Goal: Check status: Check status

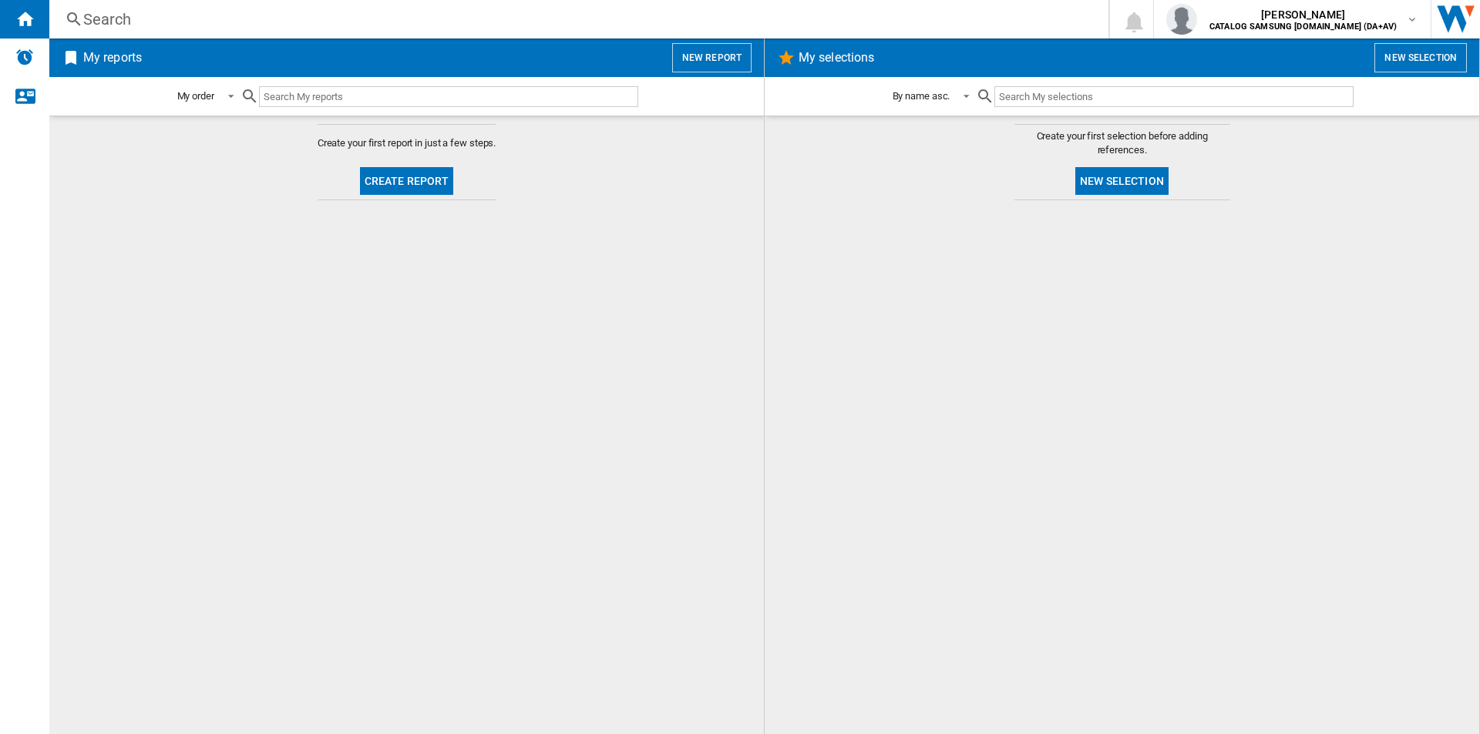
click at [418, 13] on div "Search" at bounding box center [575, 19] width 985 height 22
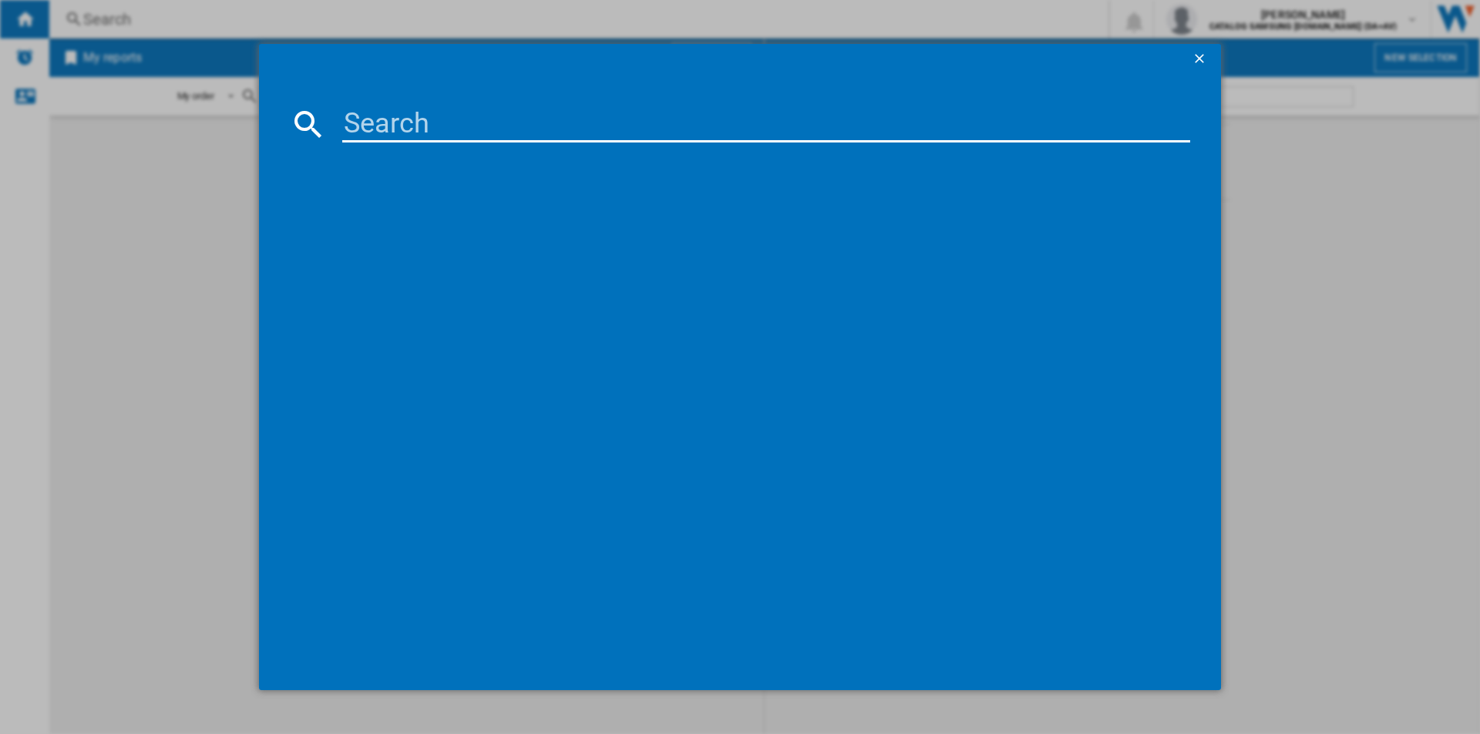
click at [432, 125] on input at bounding box center [766, 124] width 848 height 37
paste input "NV7B44205AK/U4"
type input "NV7B44205AK/U4"
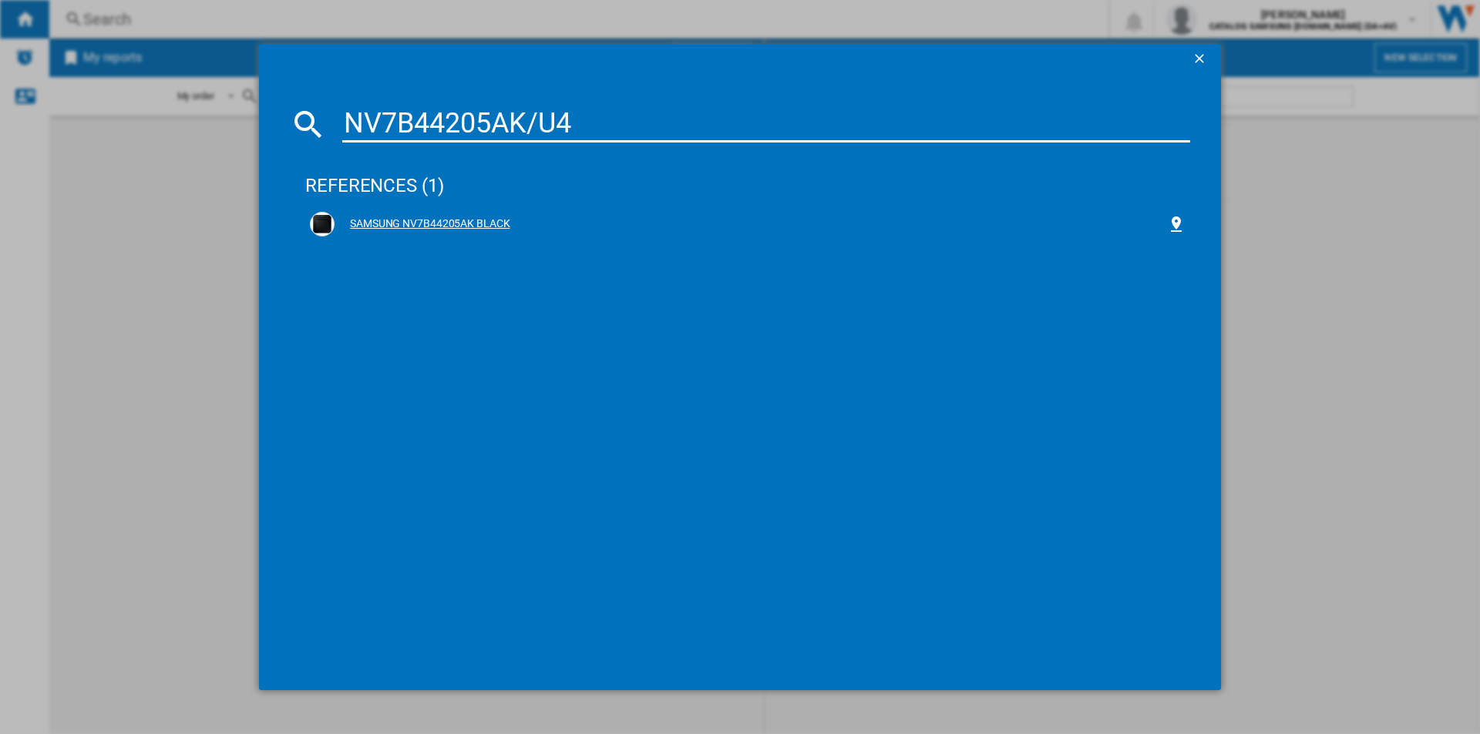
click at [484, 217] on div "SAMSUNG NV7B44205AK BLACK" at bounding box center [750, 224] width 832 height 15
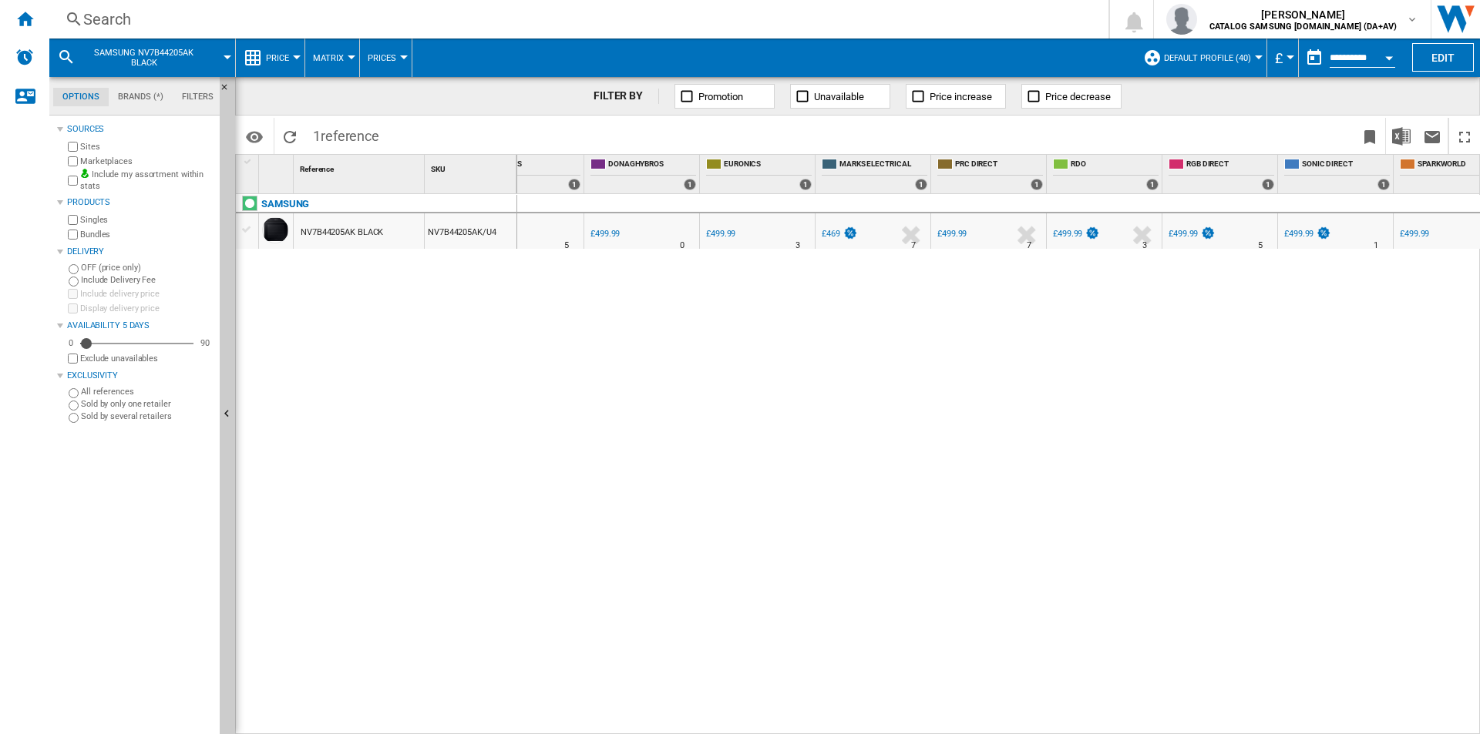
scroll to position [0, 655]
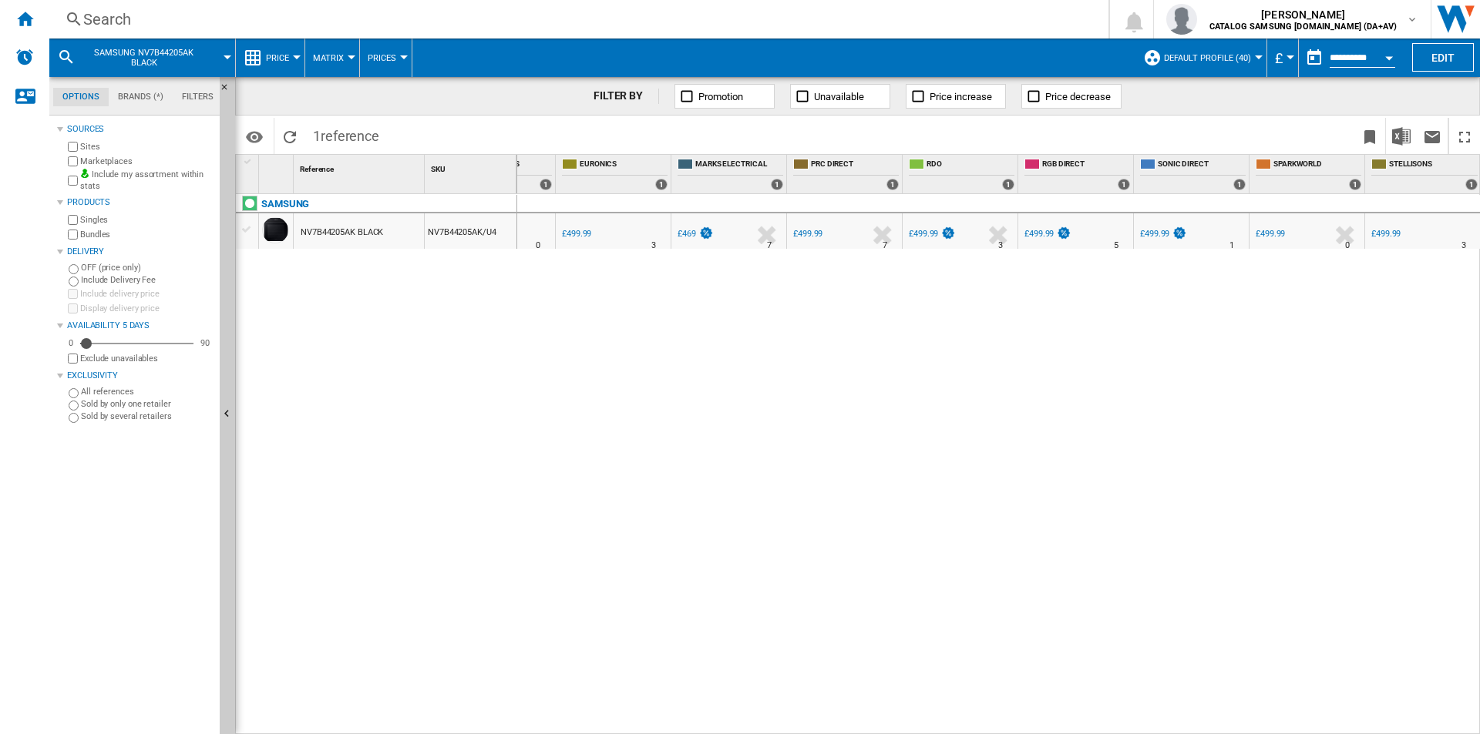
drag, startPoint x: 1433, startPoint y: 680, endPoint x: 416, endPoint y: 643, distance: 1017.9
click at [384, 655] on div "1 Reference 1 SKU 1 SAMSUNG NV7B44205AK BLACK NV7B44205AK/U4 Profile Min 1 CATA…" at bounding box center [857, 444] width 1243 height 579
click at [1386, 50] on button "Open calendar" at bounding box center [1389, 56] width 28 height 28
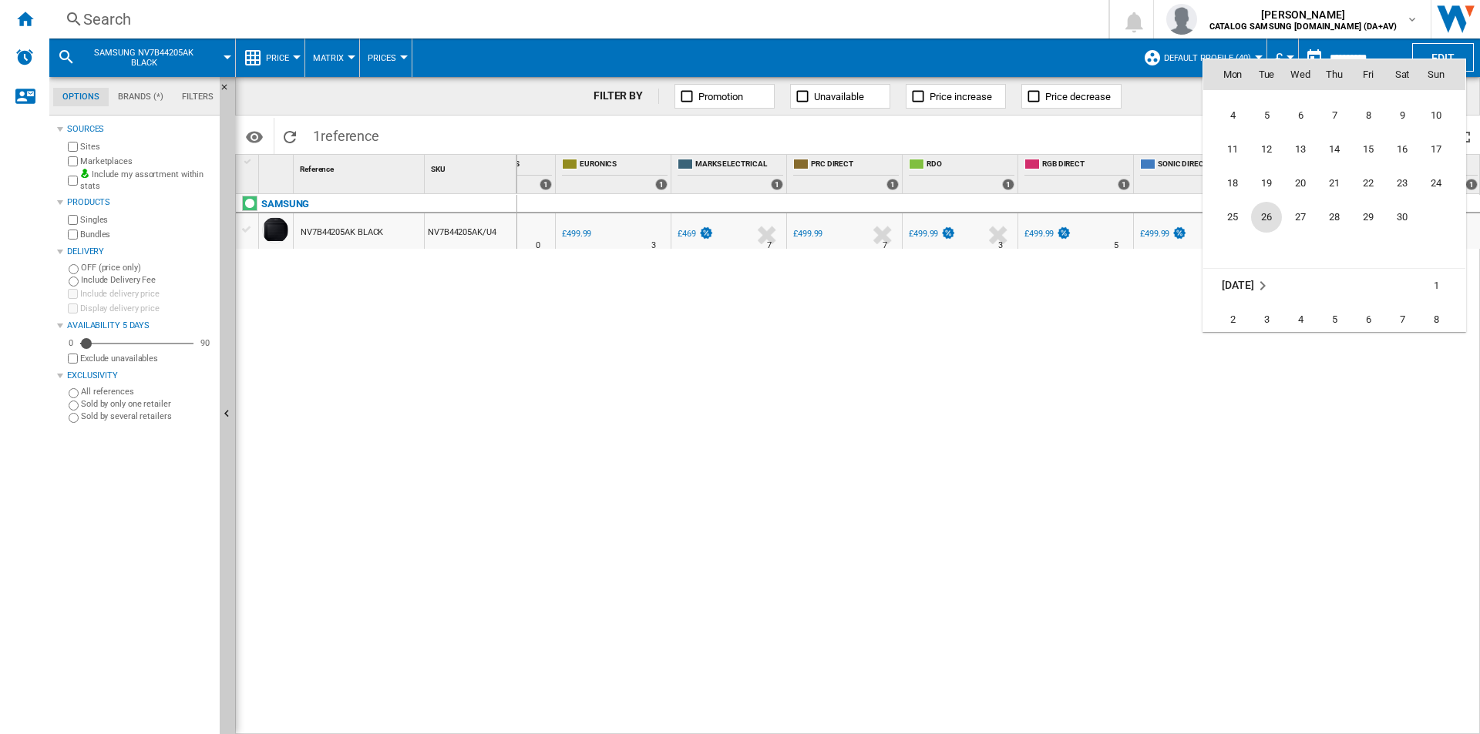
scroll to position [5502, 0]
click at [1302, 155] on span "6" at bounding box center [1300, 153] width 31 height 31
type input "**********"
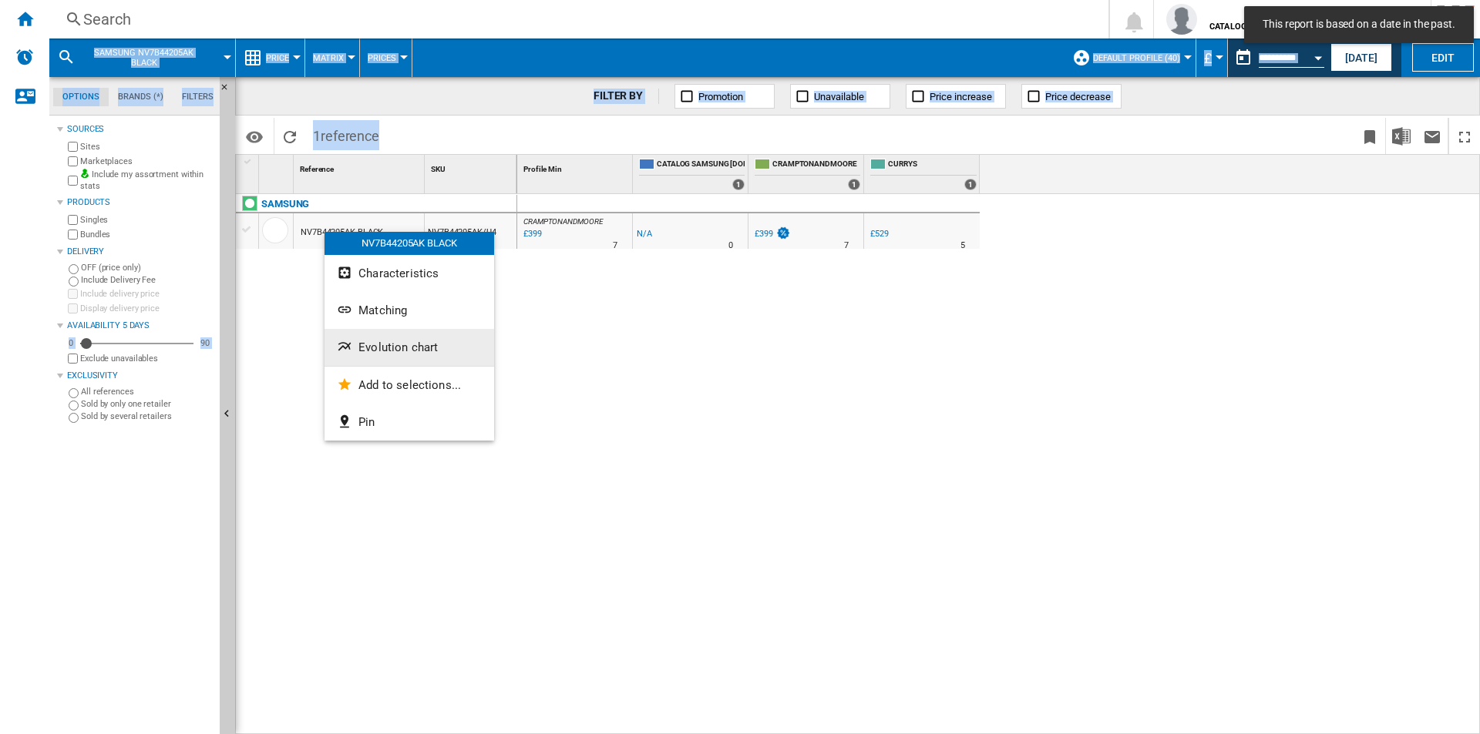
click at [448, 342] on button "Evolution chart" at bounding box center [409, 347] width 170 height 37
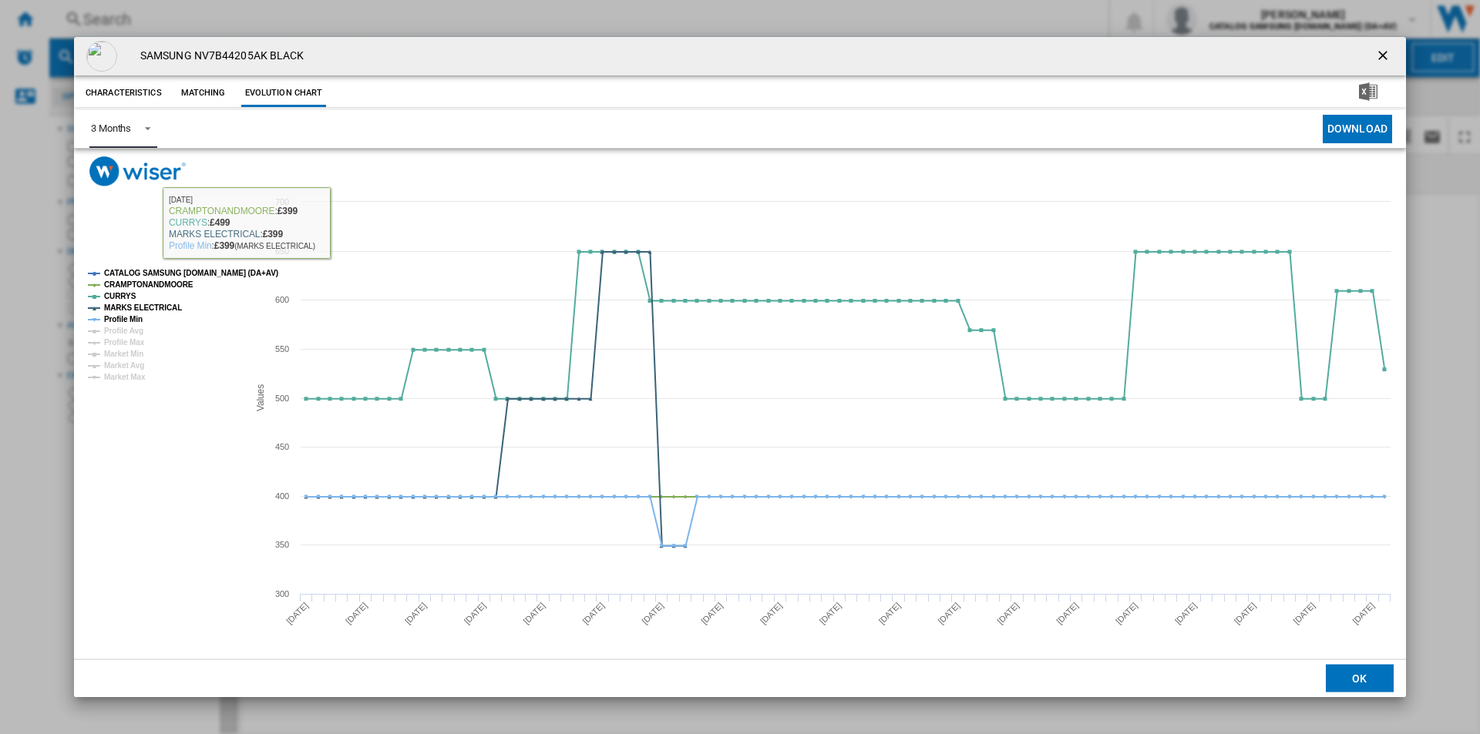
click at [148, 133] on span "Product popup" at bounding box center [143, 127] width 18 height 14
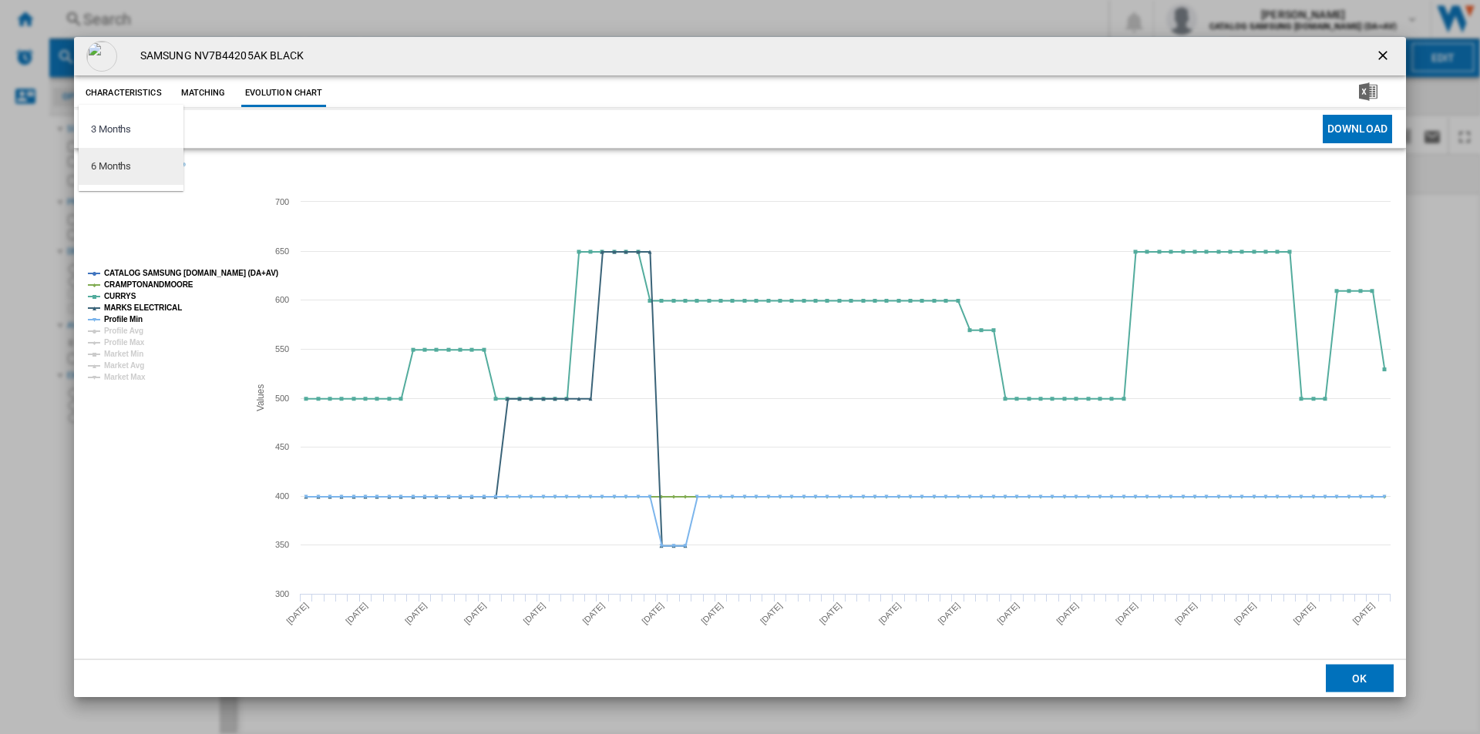
click at [148, 154] on md-option "6 Months" at bounding box center [131, 166] width 105 height 37
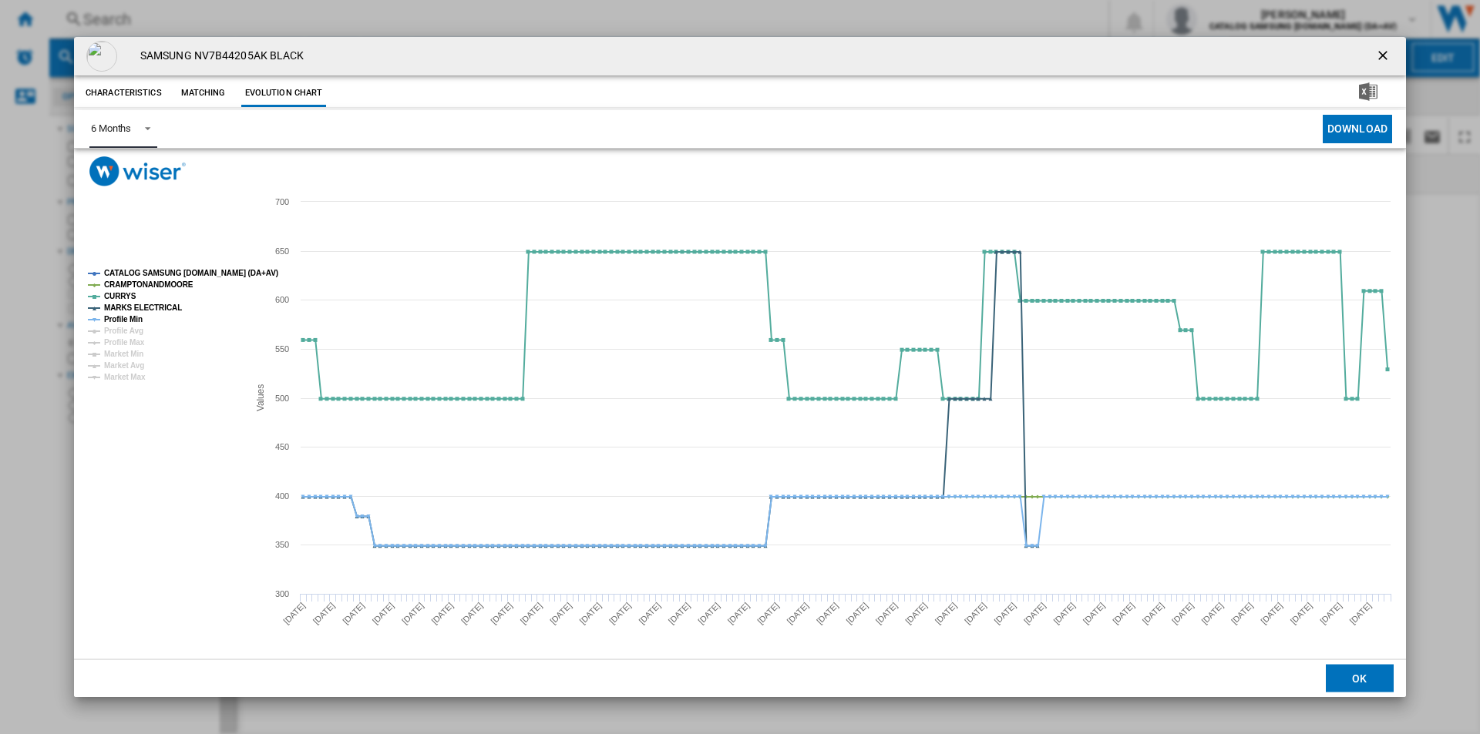
click at [181, 276] on tspan "CATALOG SAMSUNG [DOMAIN_NAME] (DA+AV)" at bounding box center [191, 273] width 174 height 8
drag, startPoint x: 167, startPoint y: 286, endPoint x: 158, endPoint y: 304, distance: 20.7
click at [166, 287] on tspan "CRAMPTONANDMOORE" at bounding box center [148, 285] width 89 height 8
click at [158, 305] on tspan "MARKS ELECTRICAL" at bounding box center [143, 308] width 78 height 8
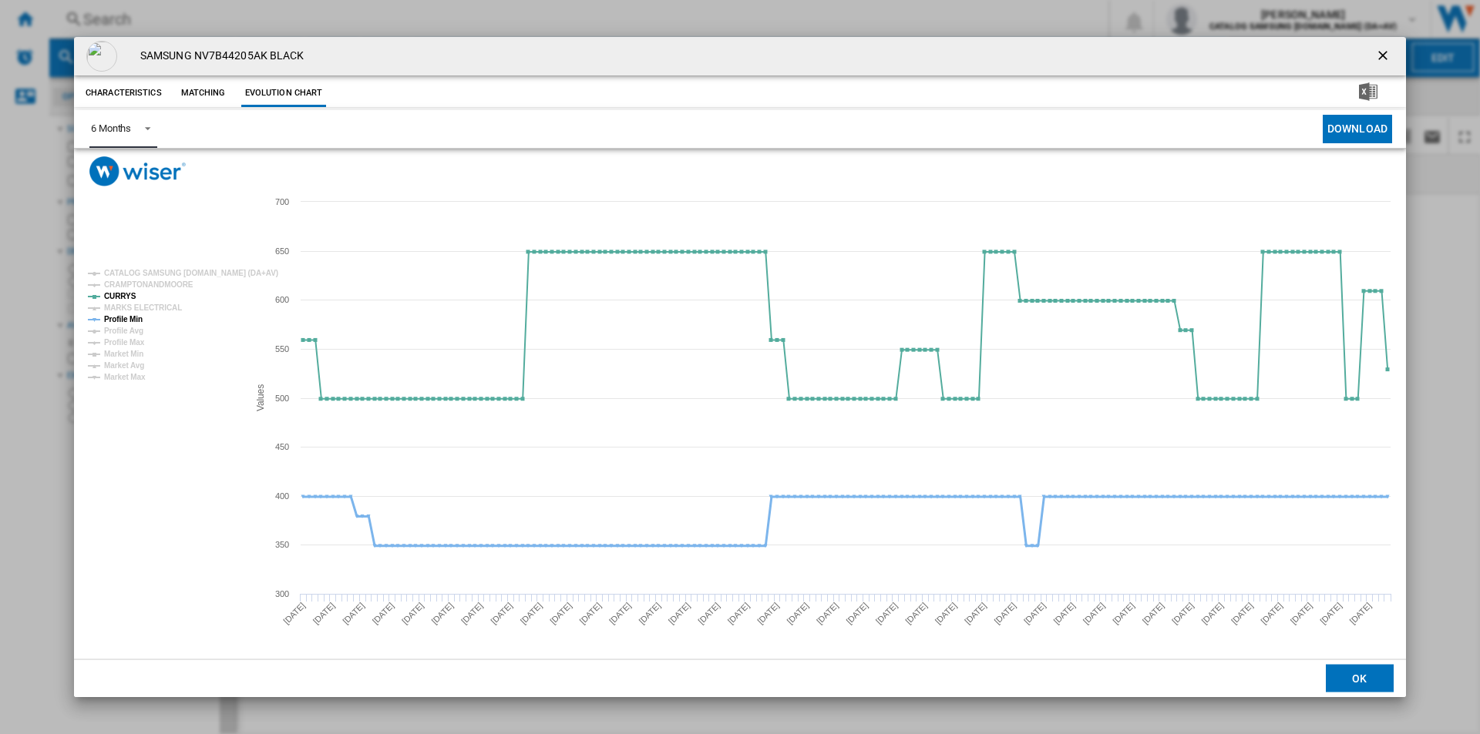
click at [132, 316] on tspan "Profile Min" at bounding box center [123, 319] width 39 height 8
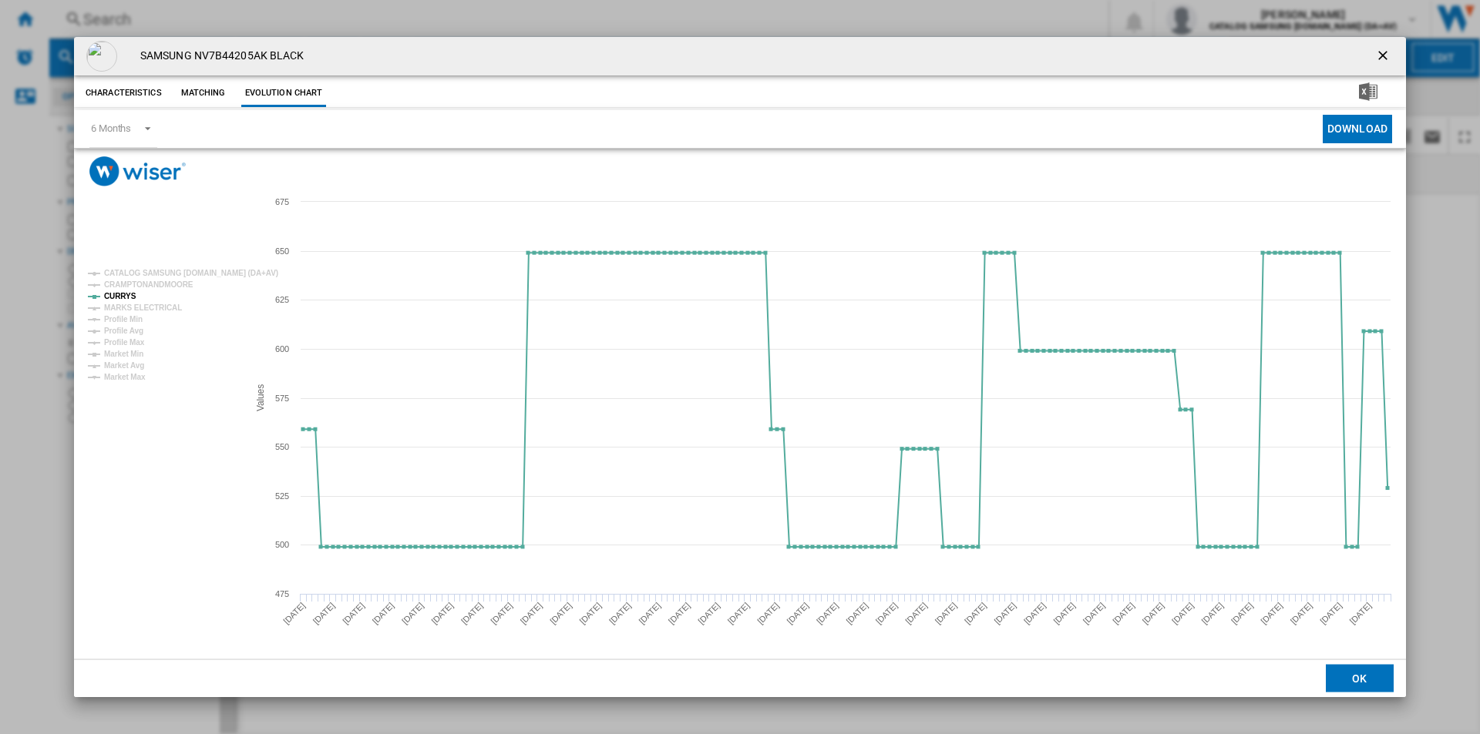
click at [1382, 55] on ng-md-icon "getI18NText('BUTTONS.CLOSE_DIALOG')" at bounding box center [1384, 57] width 18 height 18
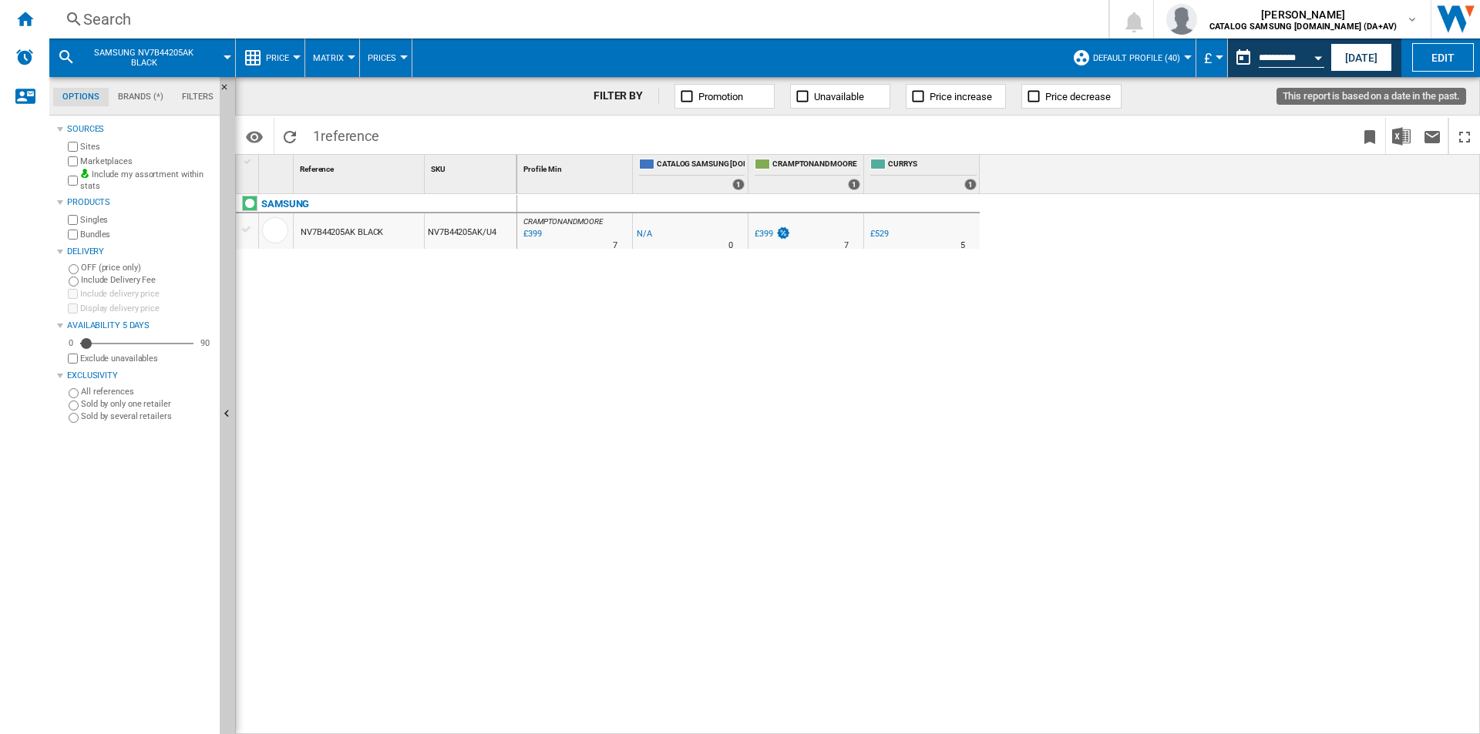
click at [1305, 59] on button "Open calendar" at bounding box center [1318, 56] width 28 height 28
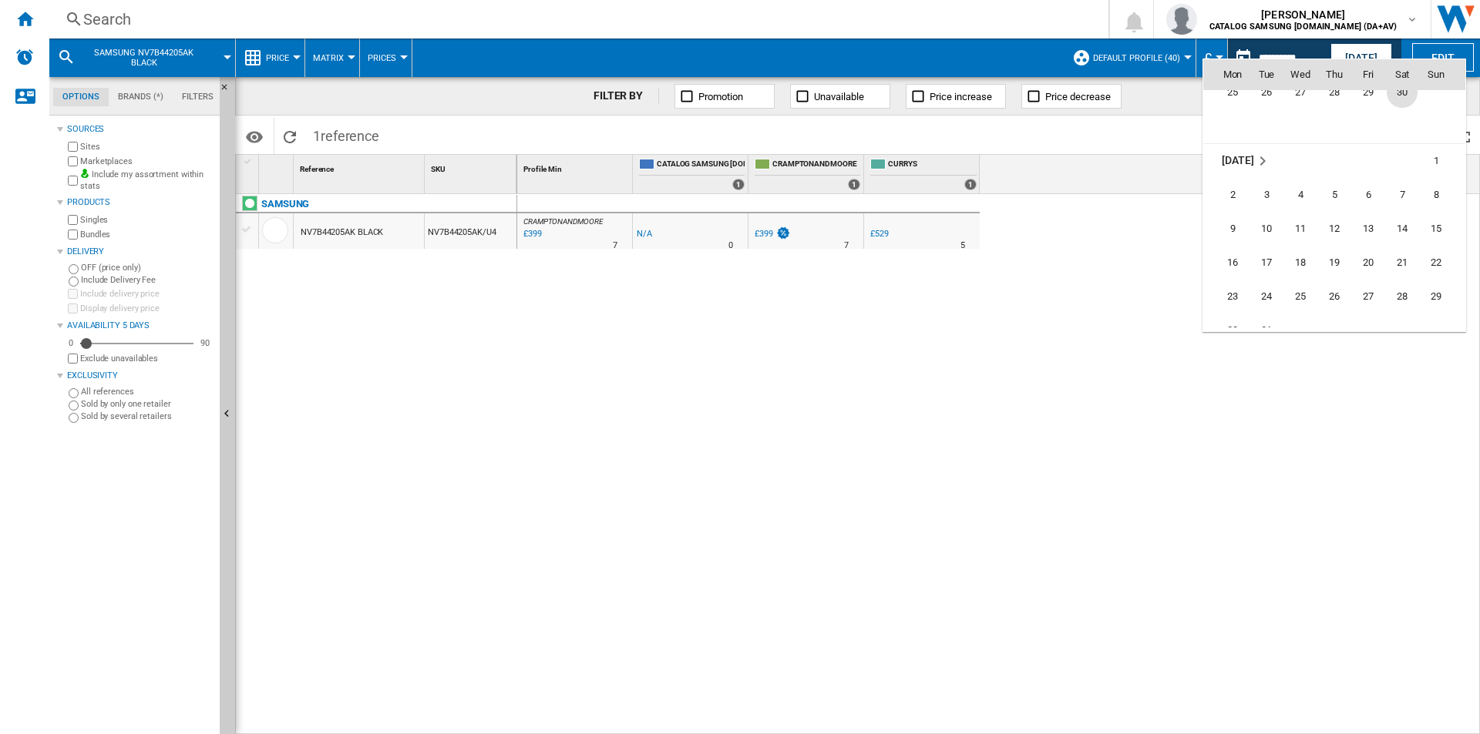
scroll to position [5668, 0]
click at [1268, 320] on span "31" at bounding box center [1266, 327] width 31 height 31
type input "**********"
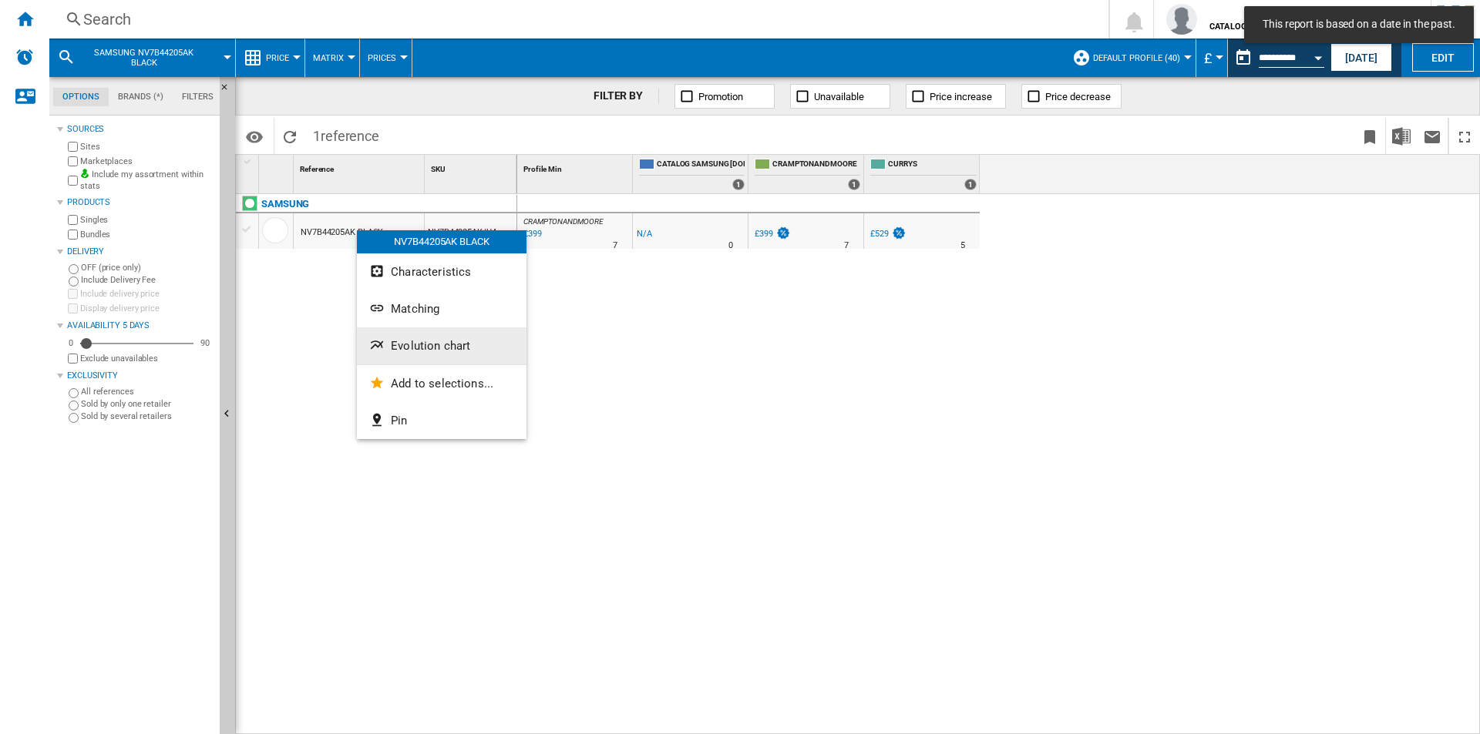
click at [471, 358] on button "Evolution chart" at bounding box center [442, 346] width 170 height 37
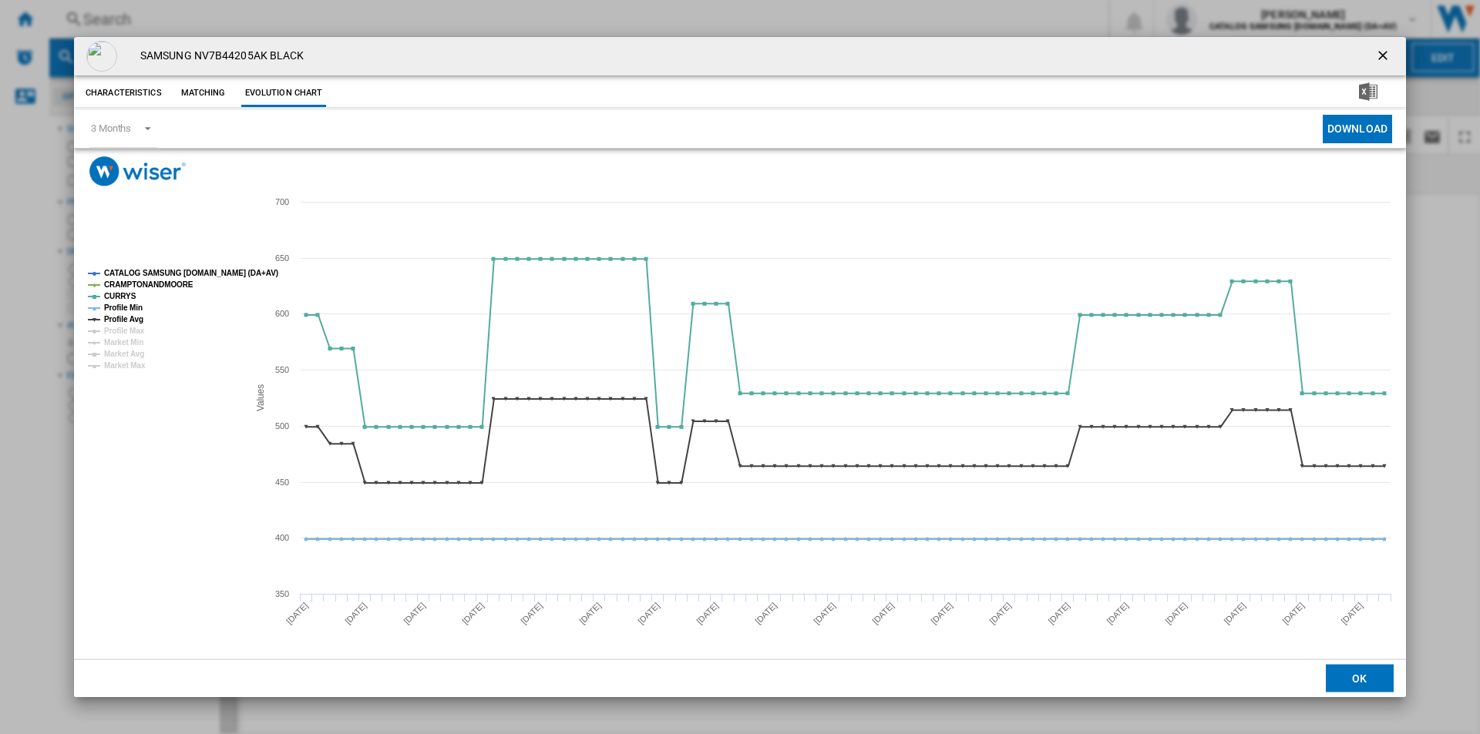
click at [156, 275] on tspan "CATALOG SAMSUNG [DOMAIN_NAME] (DA+AV)" at bounding box center [191, 273] width 174 height 8
click at [148, 287] on tspan "CRAMPTONANDMOORE" at bounding box center [148, 285] width 89 height 8
click at [133, 307] on tspan "Profile Min" at bounding box center [123, 308] width 39 height 8
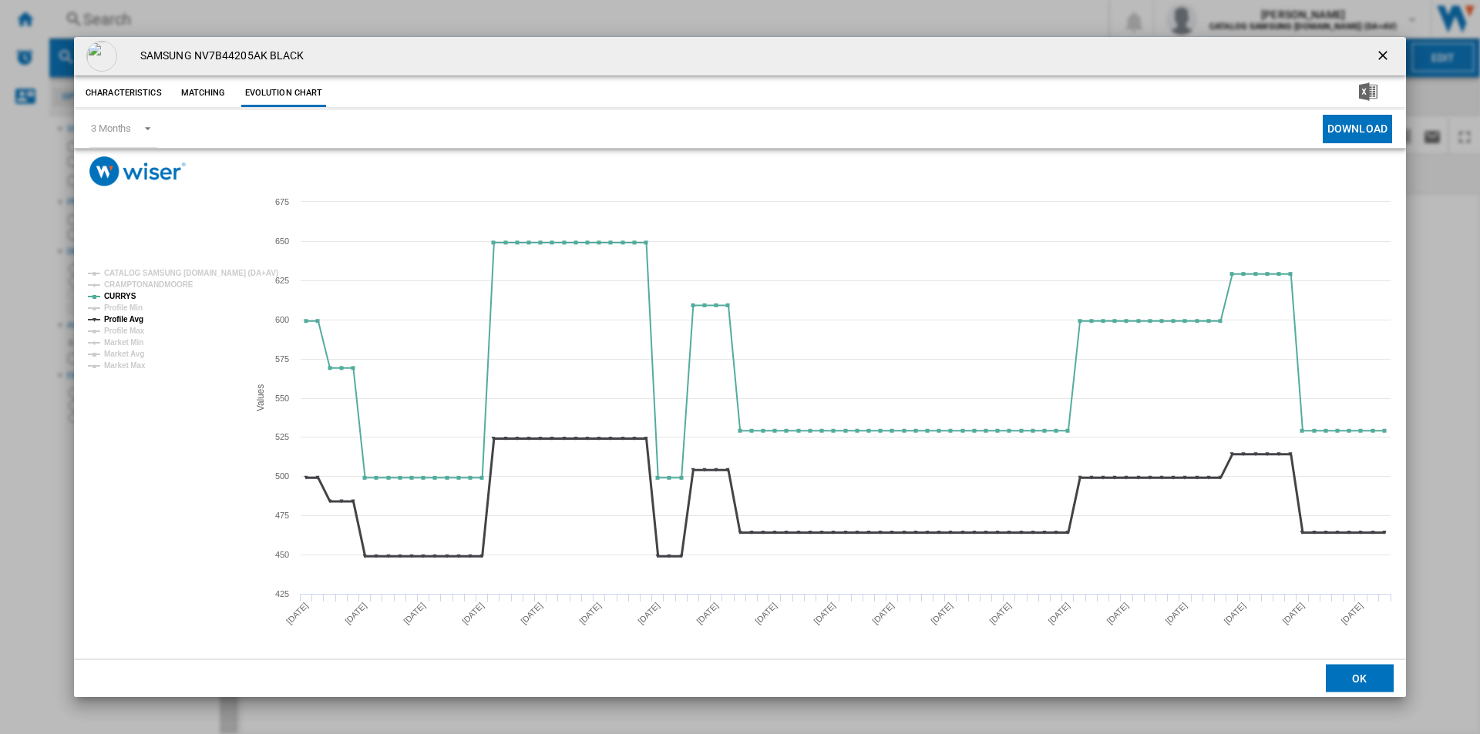
click at [130, 321] on tspan "Profile Avg" at bounding box center [123, 319] width 39 height 8
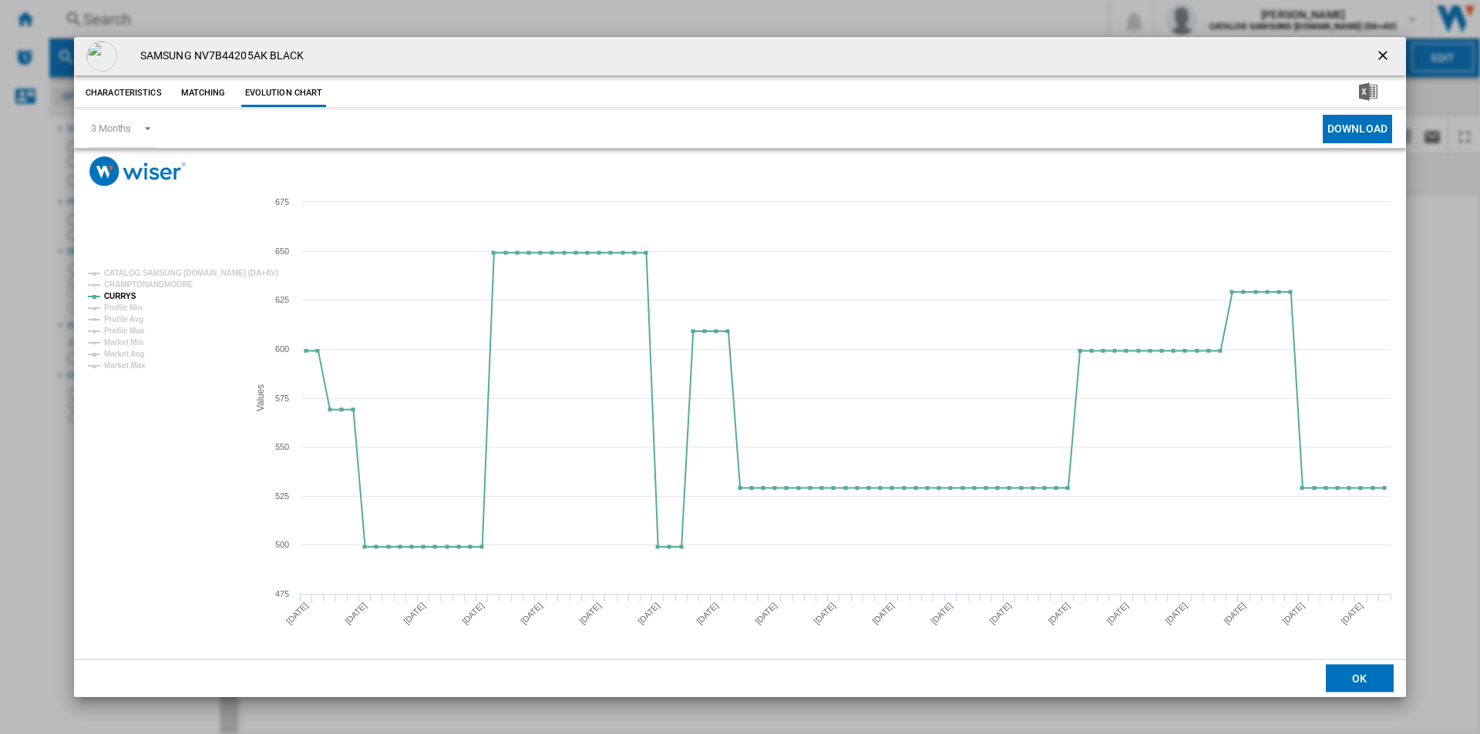
click at [1384, 64] on ng-md-icon "getI18NText('BUTTONS.CLOSE_DIALOG')" at bounding box center [1384, 57] width 18 height 18
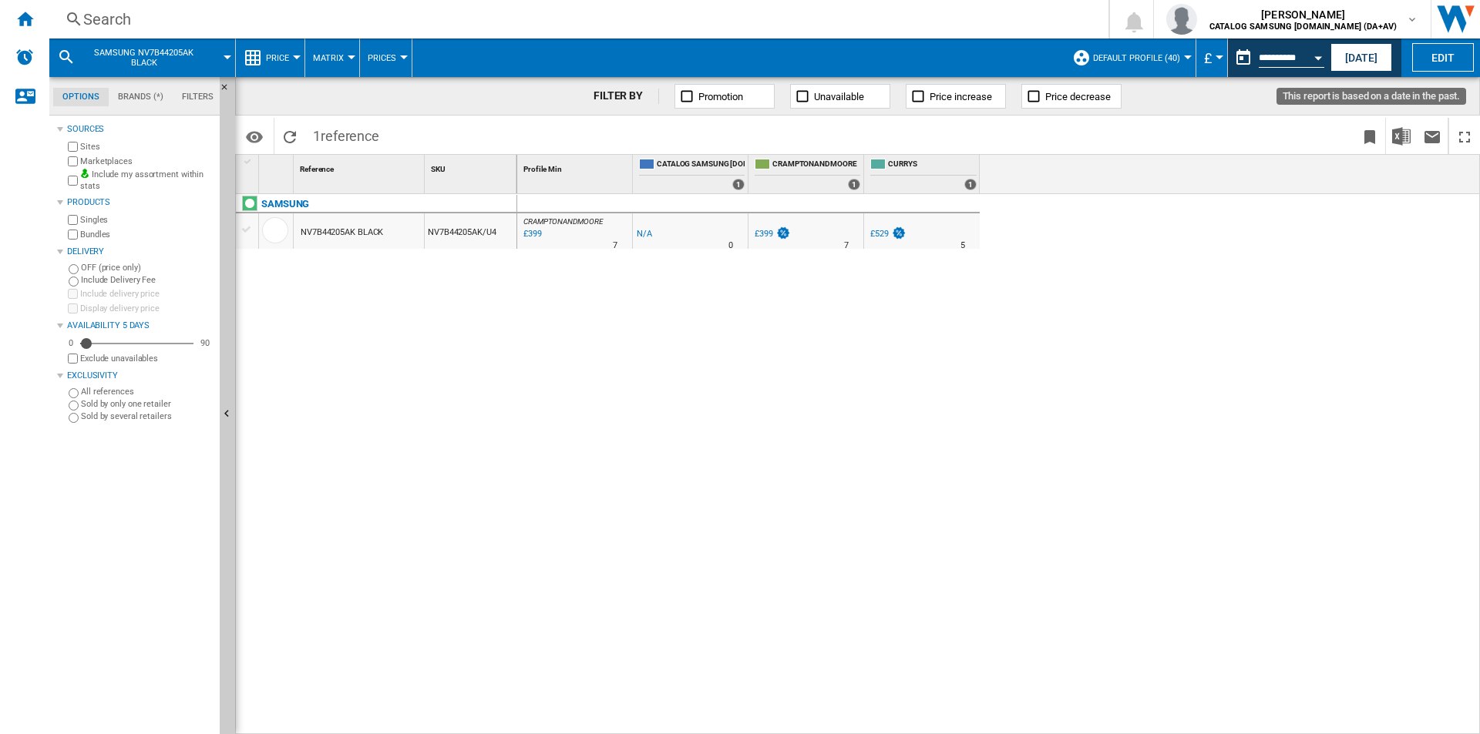
click at [1316, 56] on div "Open calendar" at bounding box center [1318, 58] width 8 height 4
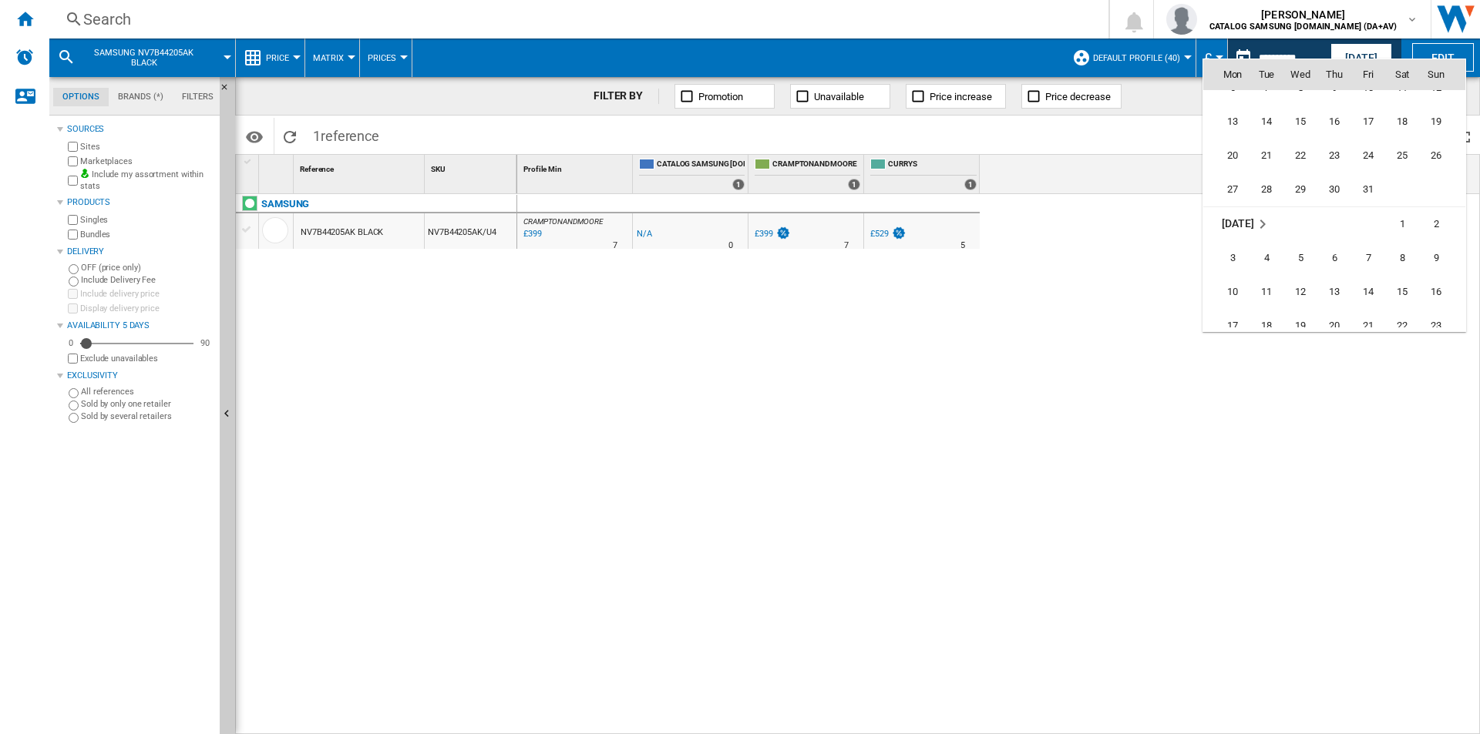
scroll to position [6103, 0]
click at [1359, 262] on span "28" at bounding box center [1367, 266] width 31 height 31
type input "**********"
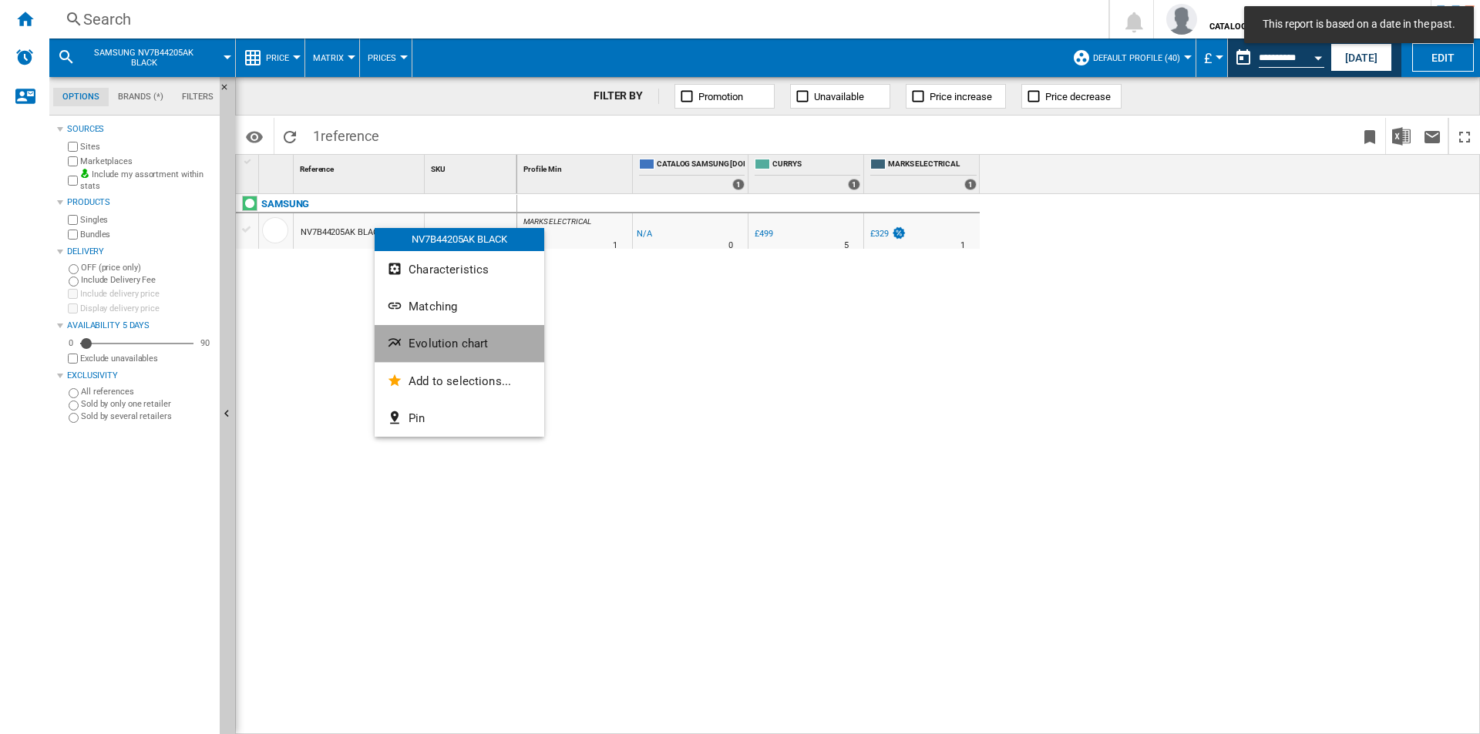
click at [474, 347] on span "Evolution chart" at bounding box center [447, 344] width 79 height 14
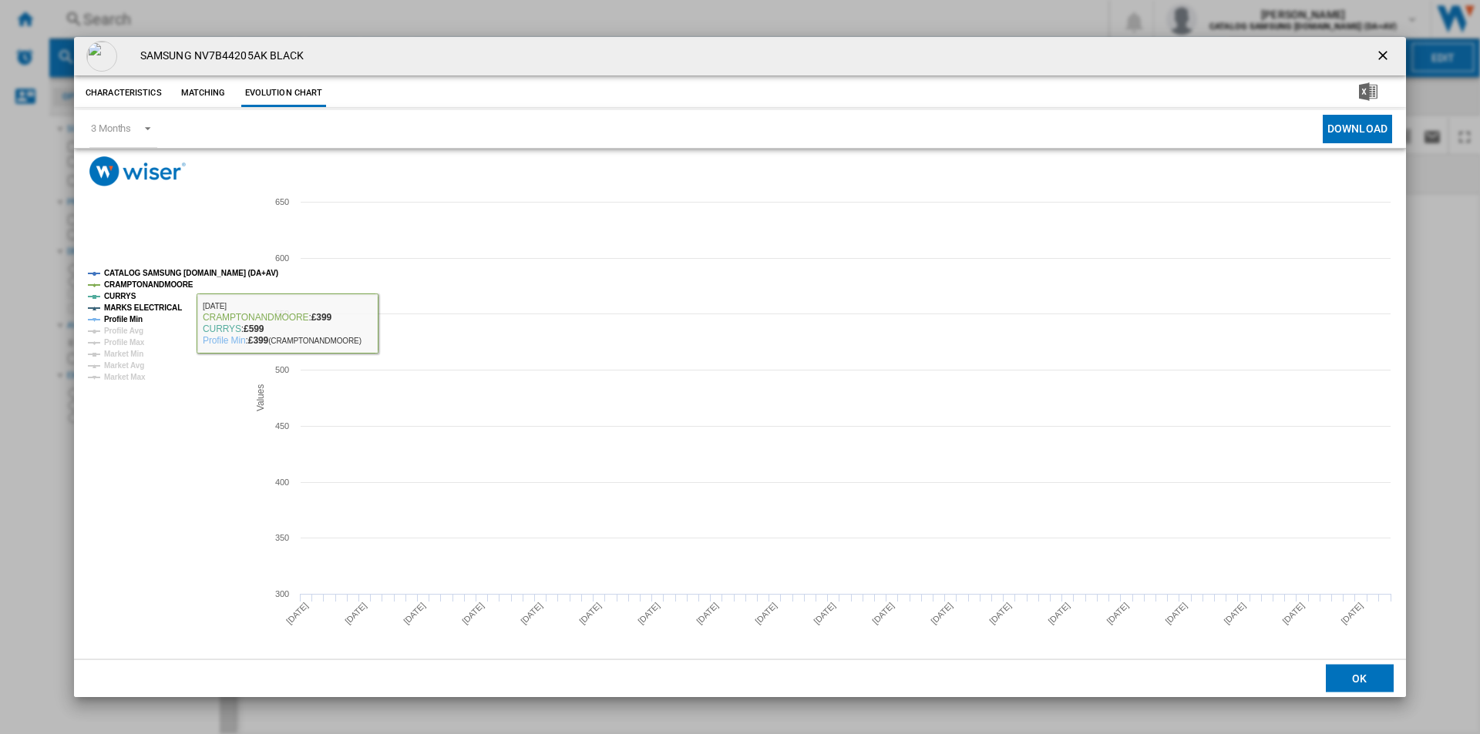
drag, startPoint x: 180, startPoint y: 270, endPoint x: 157, endPoint y: 283, distance: 25.9
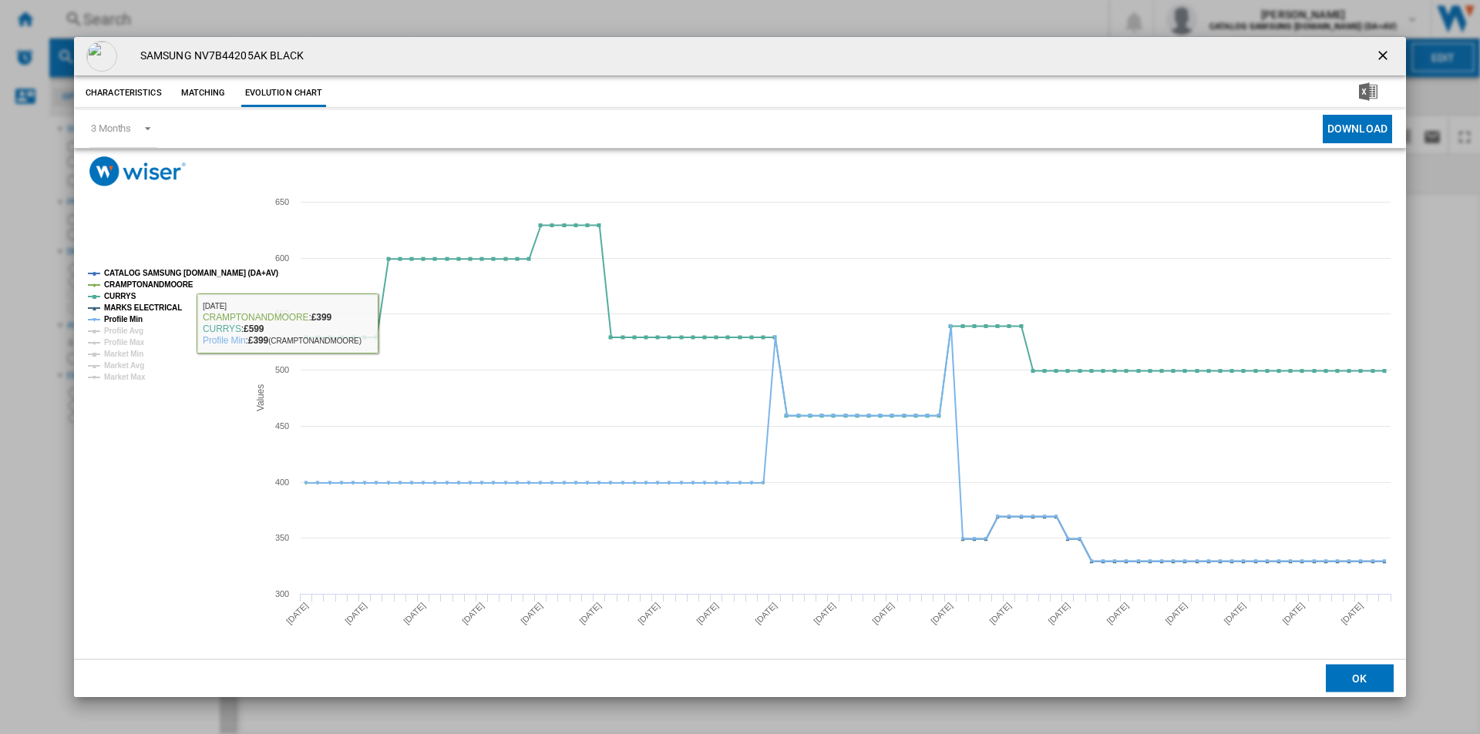
click at [178, 270] on tspan "CATALOG SAMSUNG [DOMAIN_NAME] (DA+AV)" at bounding box center [191, 273] width 174 height 8
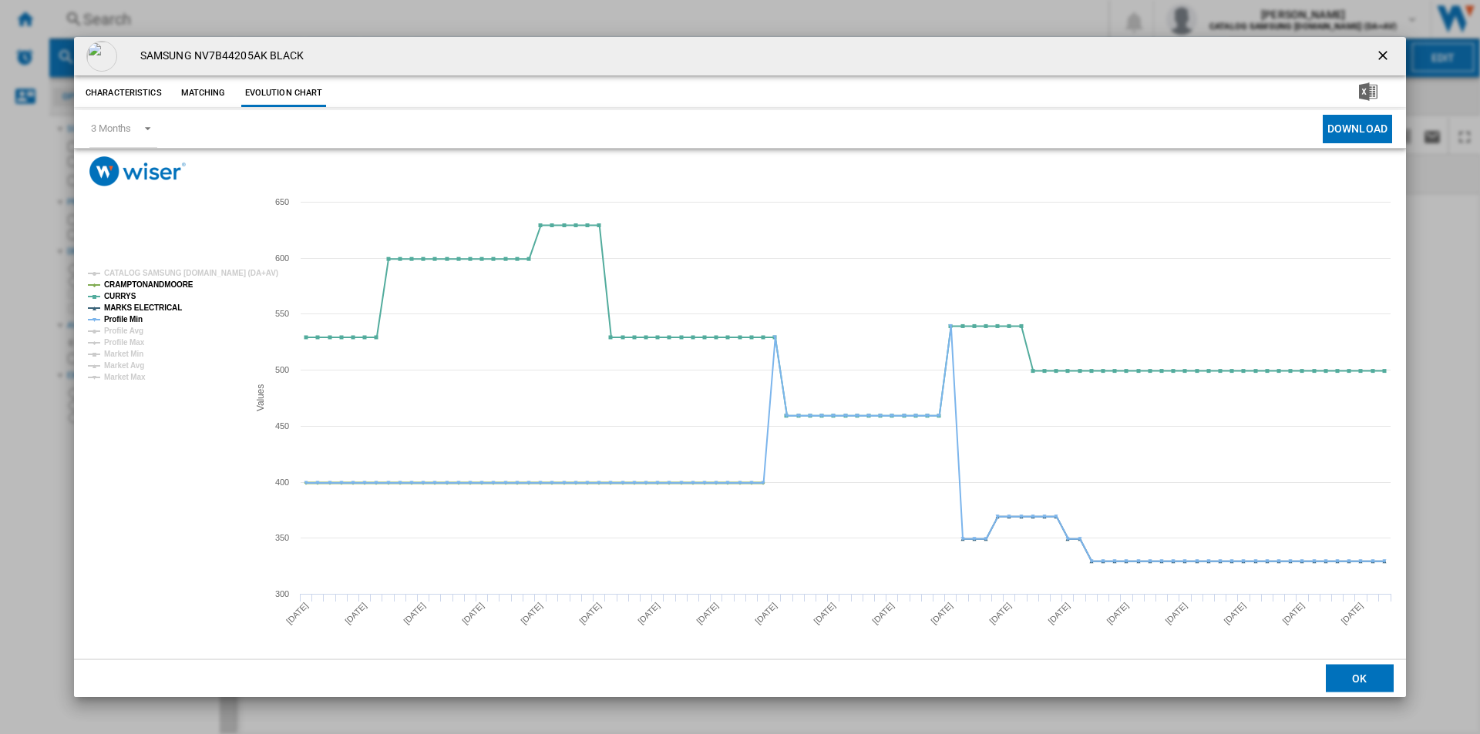
drag, startPoint x: 154, startPoint y: 283, endPoint x: 146, endPoint y: 300, distance: 19.0
click at [153, 283] on tspan "CRAMPTONANDMOORE" at bounding box center [148, 285] width 89 height 8
click at [142, 311] on tspan "MARKS ELECTRICAL" at bounding box center [143, 308] width 78 height 8
click at [131, 318] on tspan "Profile Min" at bounding box center [123, 319] width 39 height 8
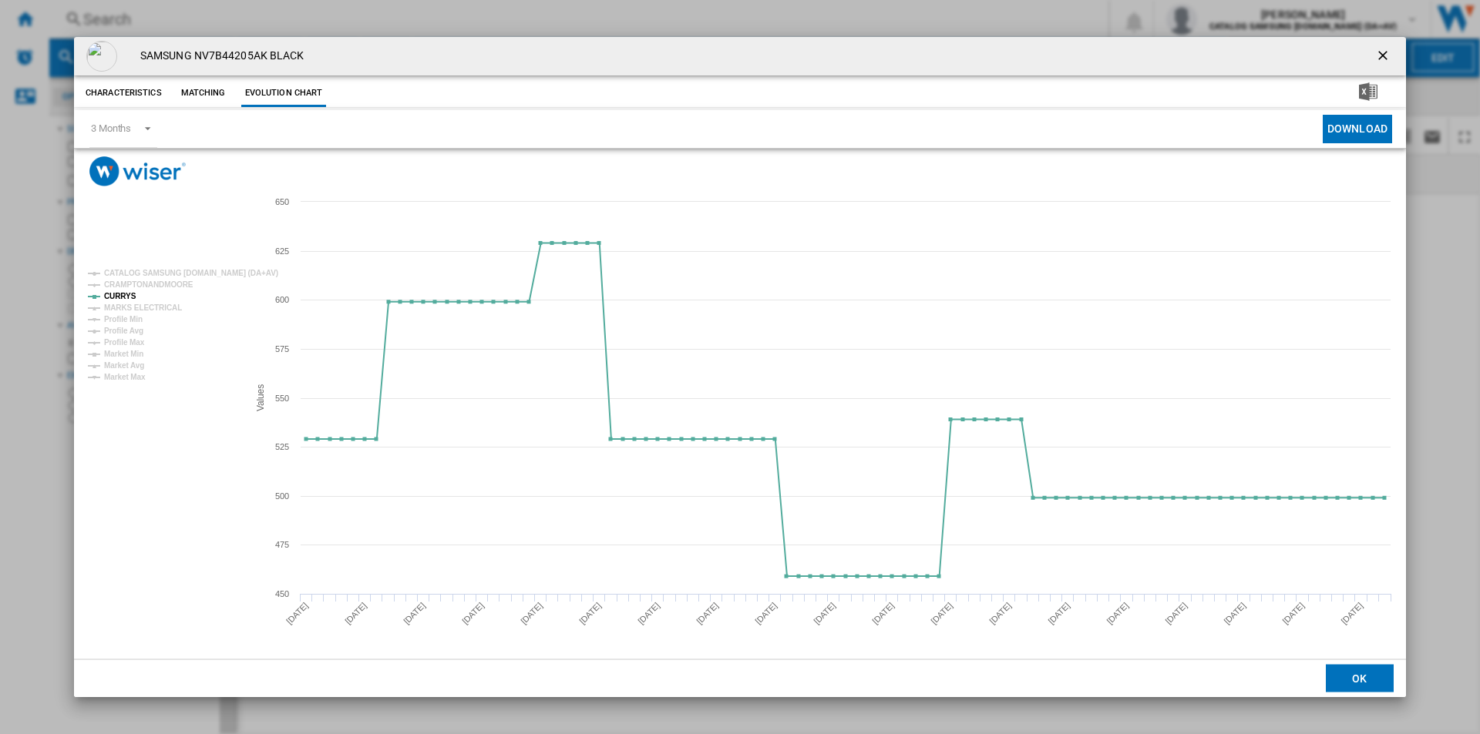
click at [1380, 58] on ng-md-icon "getI18NText('BUTTONS.CLOSE_DIALOG')" at bounding box center [1384, 57] width 18 height 18
